Goal: Find contact information: Find contact information

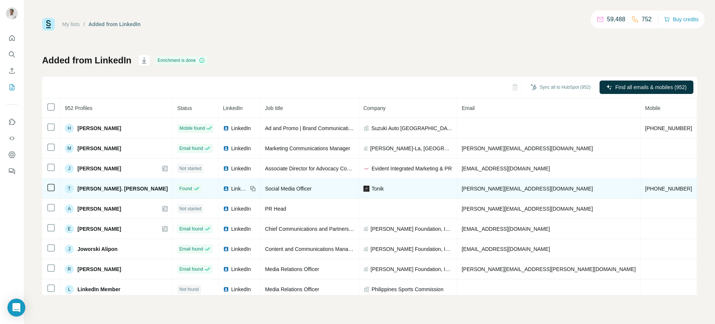
click at [468, 189] on span "maria@tonik.pl" at bounding box center [527, 189] width 131 height 6
copy span "maria@tonik.pl"
click at [250, 189] on icon at bounding box center [253, 189] width 6 height 6
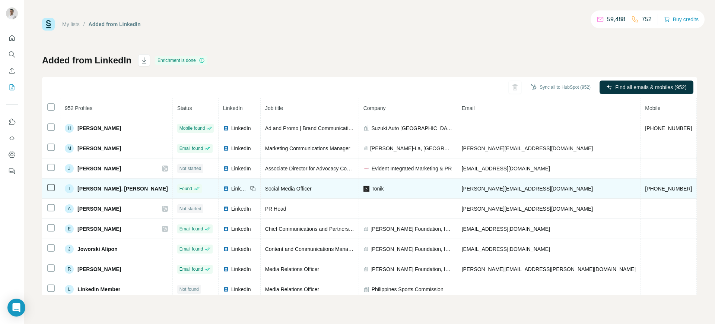
click at [231, 187] on span "LinkedIn" at bounding box center [239, 188] width 16 height 7
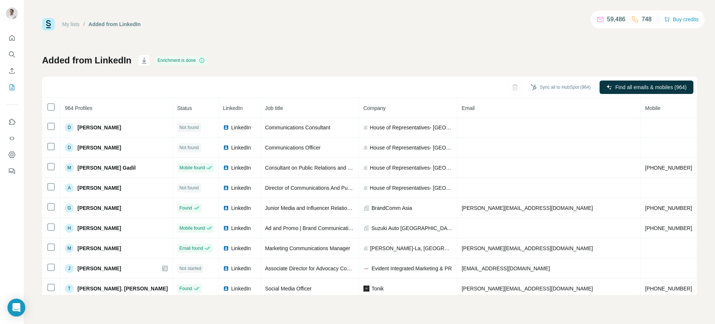
scroll to position [147, 0]
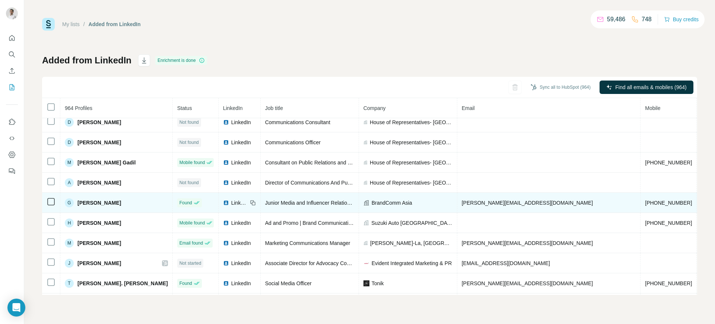
click at [468, 202] on span "gwen@brandcommasia.com.ph" at bounding box center [527, 203] width 131 height 6
copy span "gwen@brandcommasia.com.ph"
click at [250, 200] on icon at bounding box center [251, 201] width 3 height 3
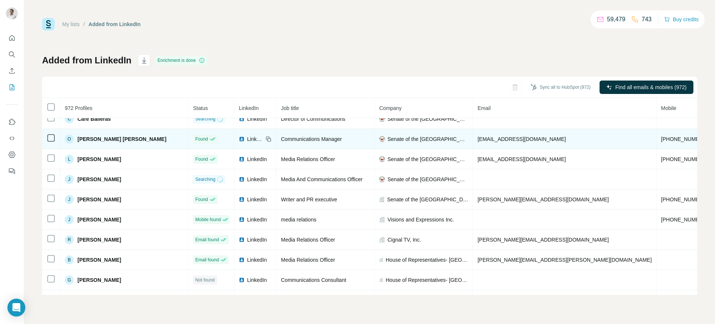
scroll to position [41, 0]
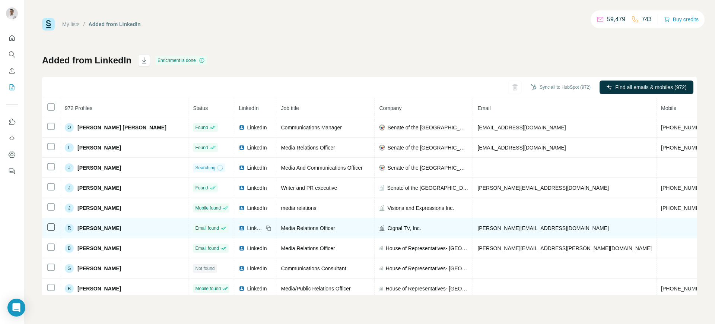
click at [478, 225] on span "randolph.leongson@cignaltv.com.ph" at bounding box center [543, 228] width 131 height 6
copy span "randolph.leongson@cignaltv.com.ph"
click at [266, 225] on icon at bounding box center [267, 226] width 3 height 3
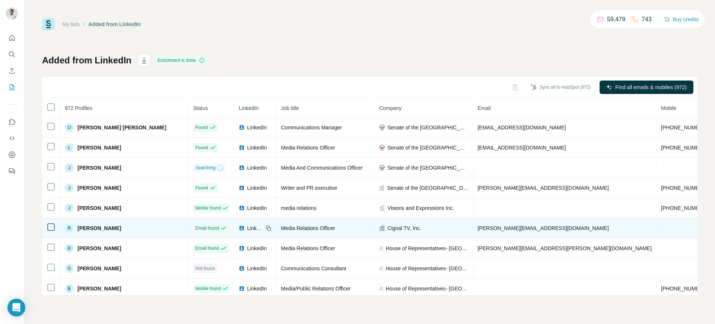
click at [387, 230] on span "Cignal TV, Inc." at bounding box center [404, 227] width 34 height 7
copy span "Cignal TV, Inc."
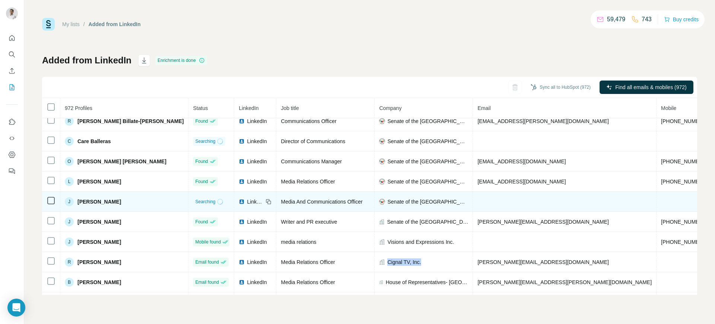
scroll to position [0, 0]
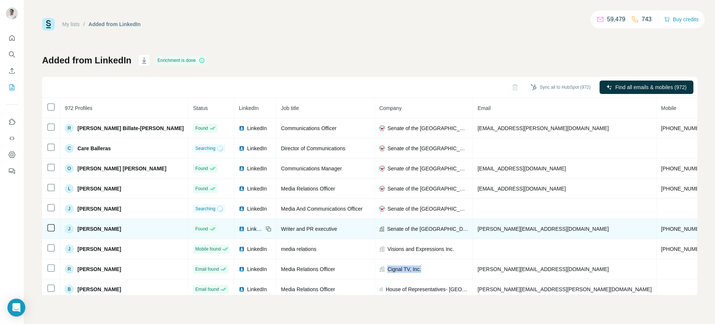
click at [239, 227] on img at bounding box center [242, 229] width 6 height 6
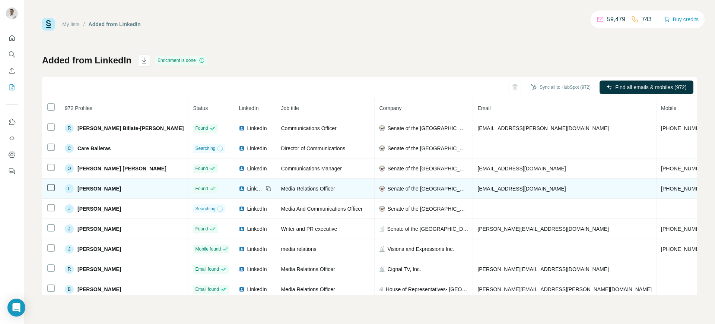
click at [247, 190] on span "LinkedIn" at bounding box center [255, 188] width 16 height 7
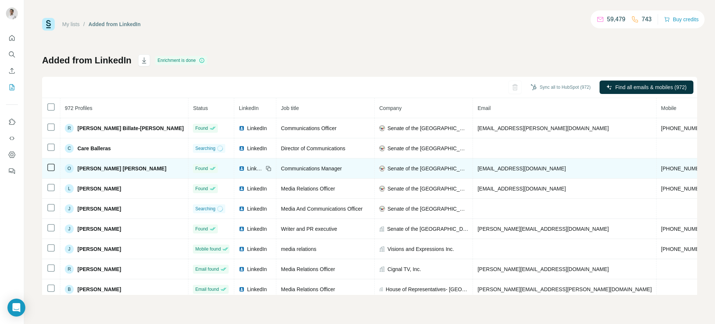
click at [247, 171] on span "LinkedIn" at bounding box center [255, 168] width 16 height 7
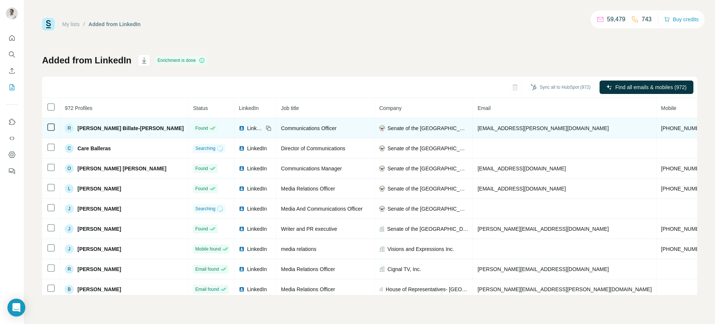
click at [239, 128] on img at bounding box center [242, 128] width 6 height 6
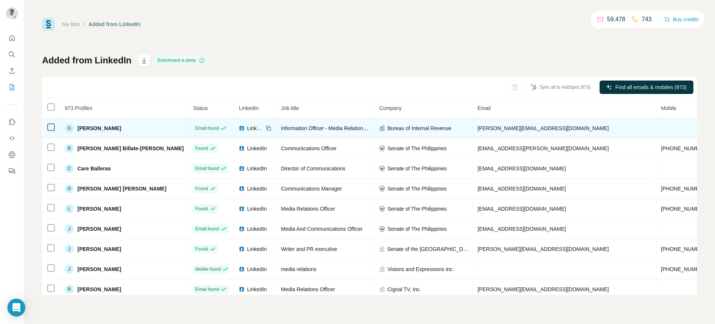
click at [239, 129] on img at bounding box center [242, 128] width 6 height 6
click at [473, 123] on td "gladys.mandreza@bir.gov.ph" at bounding box center [565, 128] width 184 height 20
copy span "gladys.mandreza@bir.gov.ph"
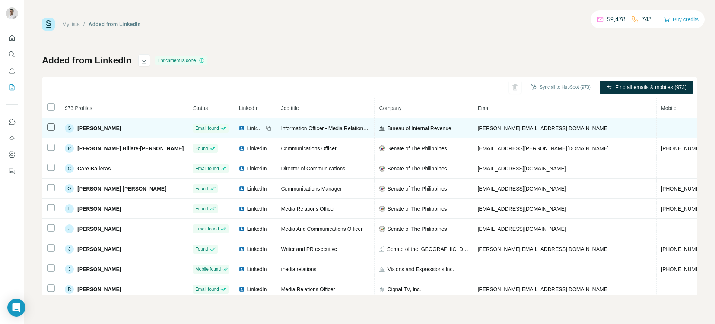
click at [387, 130] on span "Bureau of Internal Revenue" at bounding box center [419, 127] width 64 height 7
copy span "Bureau of Internal Revenue"
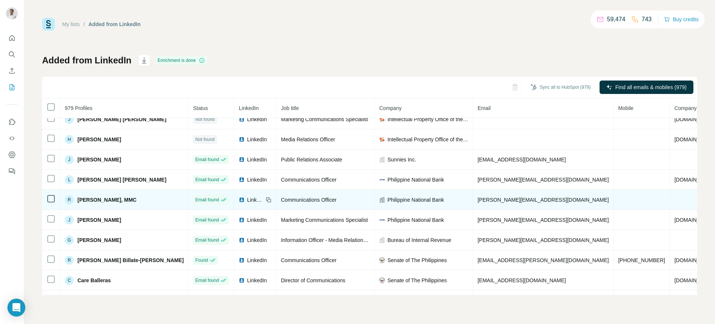
scroll to position [9, 0]
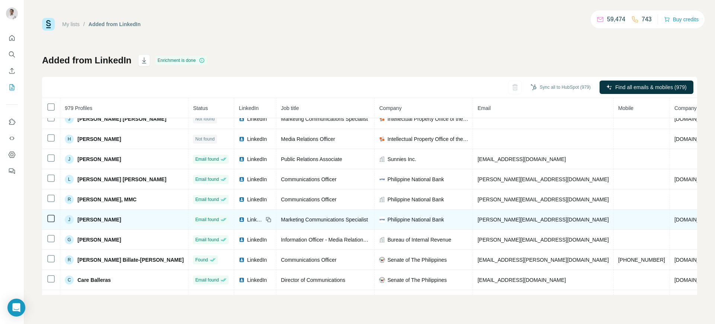
click at [478, 218] on span "[PERSON_NAME][EMAIL_ADDRESS][DOMAIN_NAME]" at bounding box center [543, 219] width 131 height 6
copy span "[PERSON_NAME][EMAIL_ADDRESS][DOMAIN_NAME]"
click at [268, 218] on icon at bounding box center [269, 219] width 3 height 3
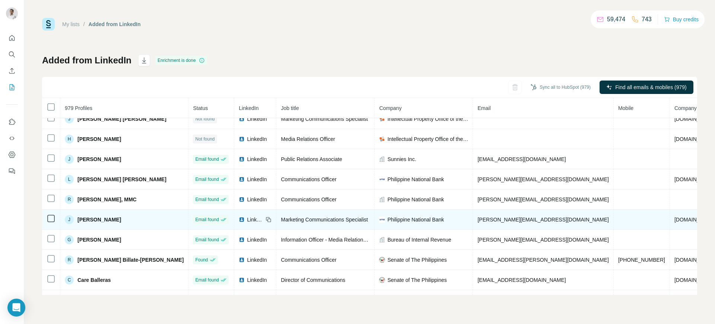
click at [387, 218] on span "Philippine National Bank" at bounding box center [415, 219] width 57 height 7
copy span "Philippine National Bank"
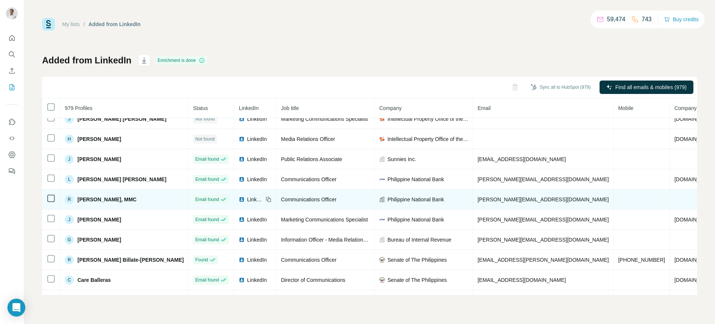
click at [478, 198] on span "[PERSON_NAME][EMAIL_ADDRESS][DOMAIN_NAME]" at bounding box center [543, 199] width 131 height 6
copy span "[PERSON_NAME][EMAIL_ADDRESS][DOMAIN_NAME]"
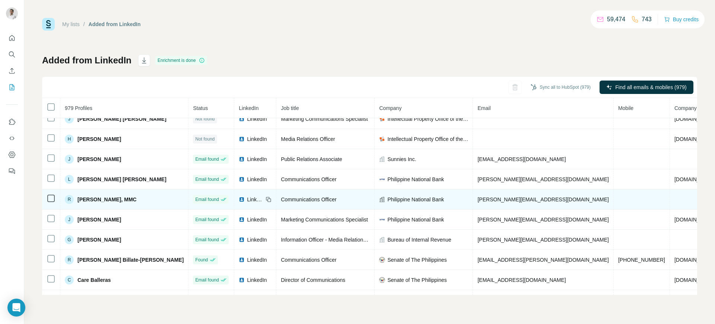
click at [266, 199] on icon at bounding box center [269, 199] width 6 height 6
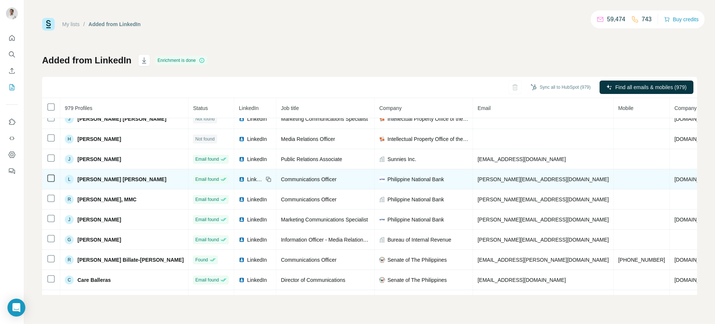
click at [478, 180] on span "[PERSON_NAME][EMAIL_ADDRESS][DOMAIN_NAME]" at bounding box center [543, 179] width 131 height 6
copy span "[PERSON_NAME][EMAIL_ADDRESS][DOMAIN_NAME]"
click at [266, 179] on icon at bounding box center [269, 179] width 6 height 6
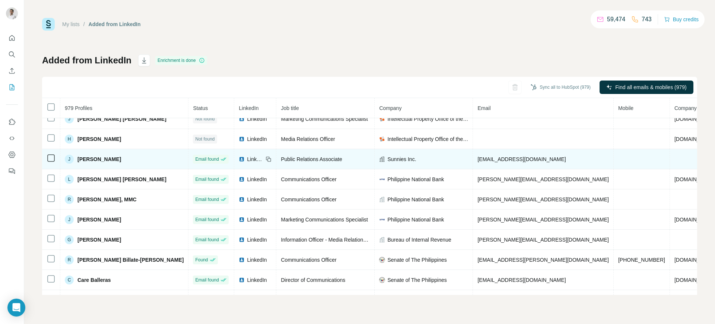
click at [478, 159] on span "[EMAIL_ADDRESS][DOMAIN_NAME]" at bounding box center [522, 159] width 88 height 6
copy span "[EMAIL_ADDRESS][DOMAIN_NAME]"
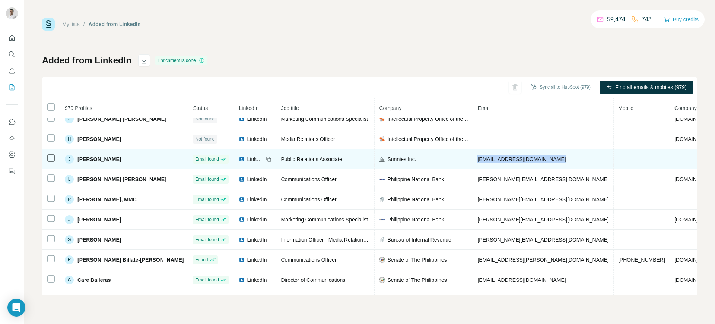
scroll to position [0, 0]
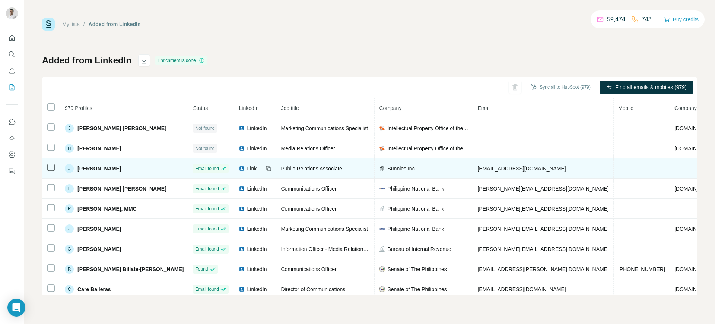
click at [266, 167] on icon at bounding box center [269, 168] width 6 height 6
click at [387, 168] on span "Sunnies Inc." at bounding box center [401, 168] width 29 height 7
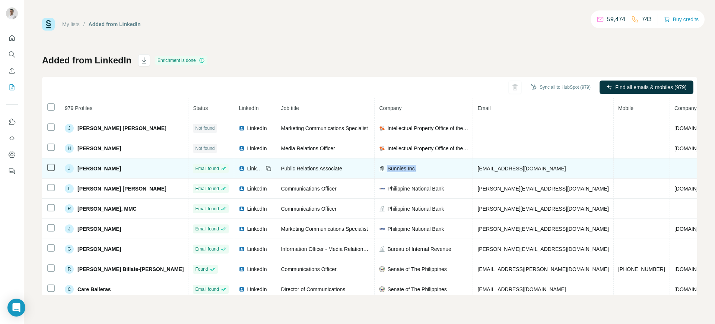
copy span "Sunnies Inc."
